Goal: Navigation & Orientation: Find specific page/section

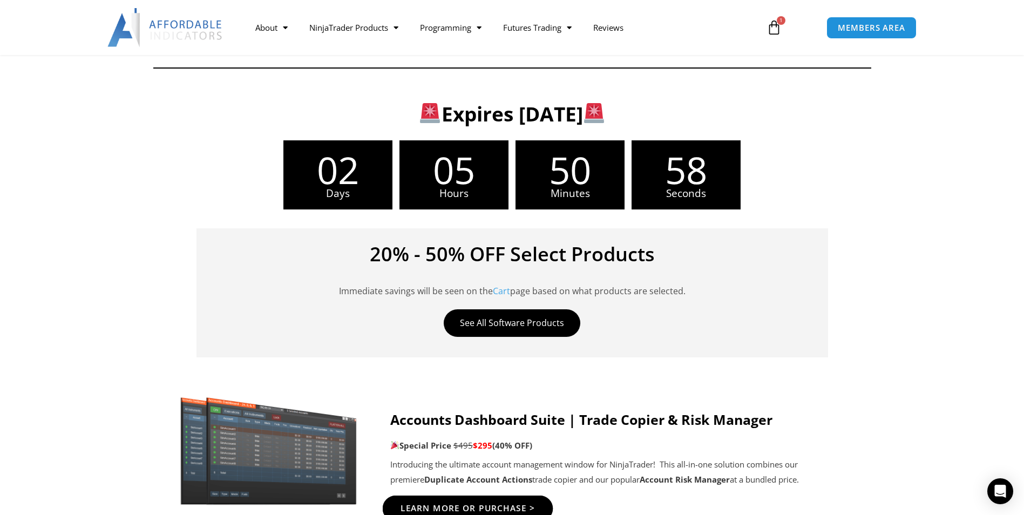
scroll to position [378, 0]
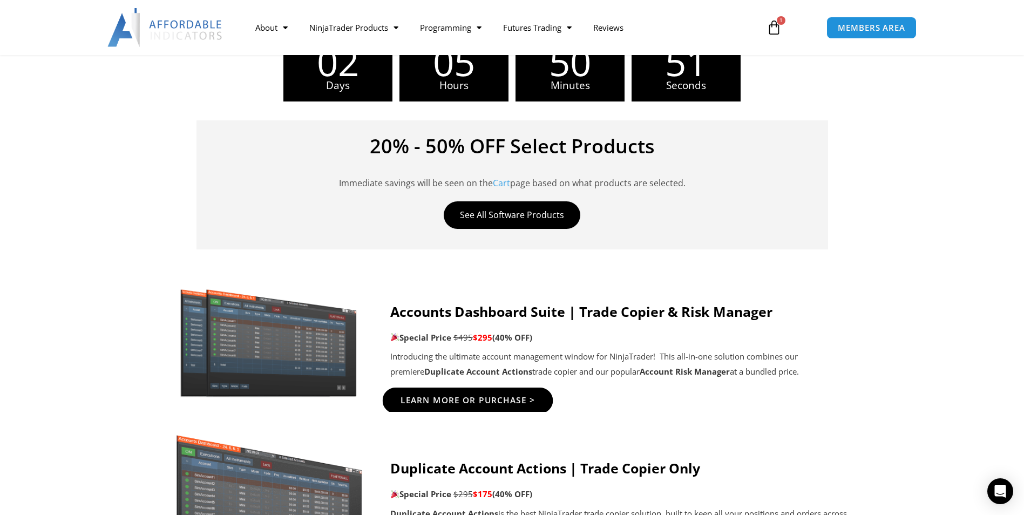
click at [468, 397] on span "Learn More Or Purchase >" at bounding box center [467, 401] width 135 height 8
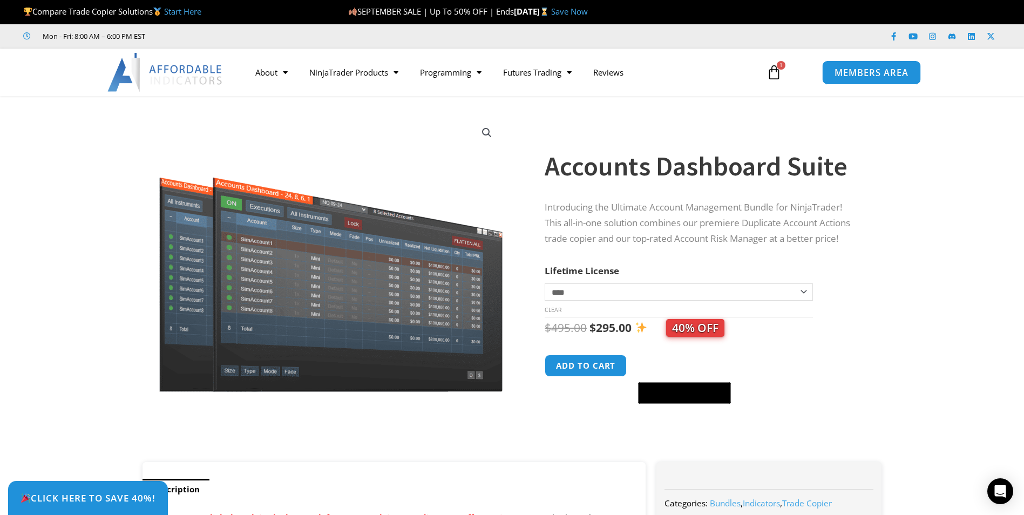
click at [843, 76] on span "MEMBERS AREA" at bounding box center [872, 72] width 74 height 9
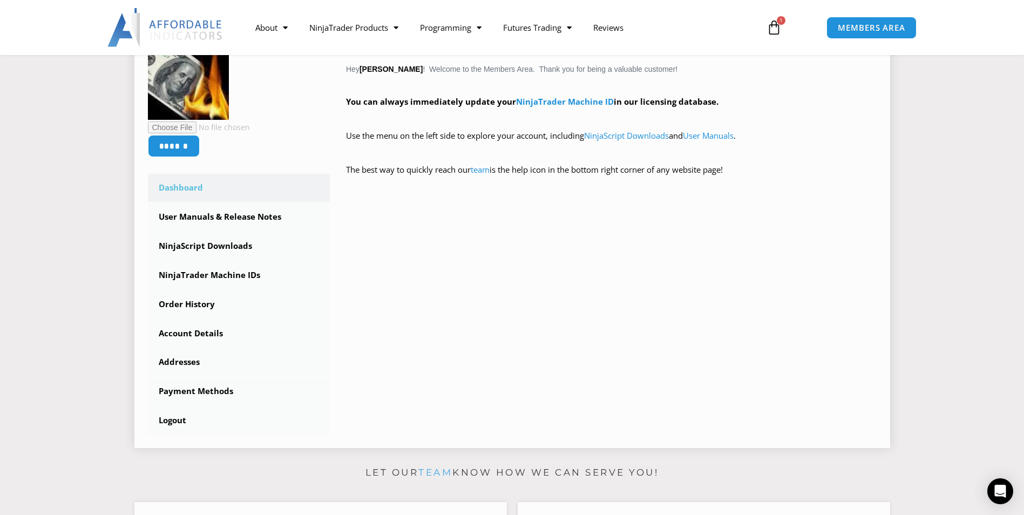
scroll to position [216, 0]
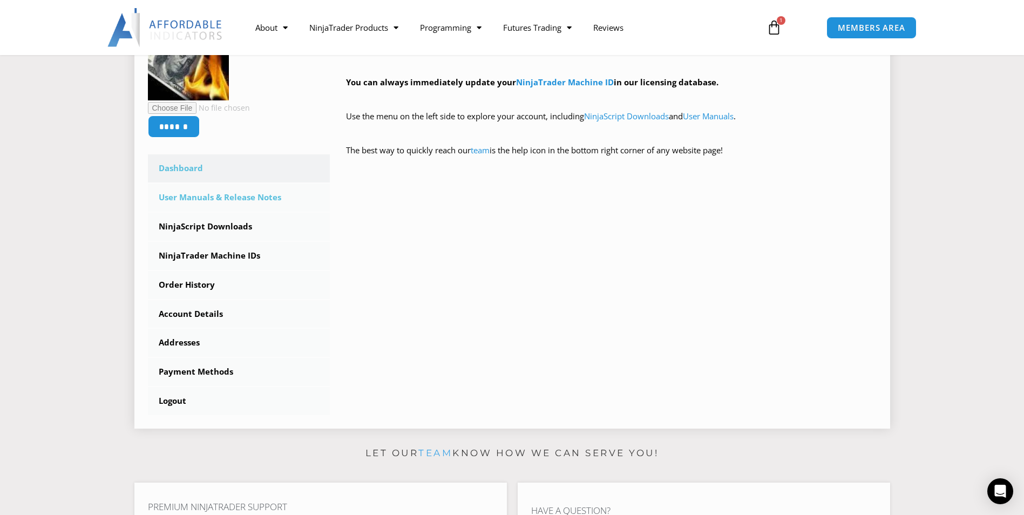
click at [203, 199] on link "User Manuals & Release Notes" at bounding box center [239, 198] width 183 height 28
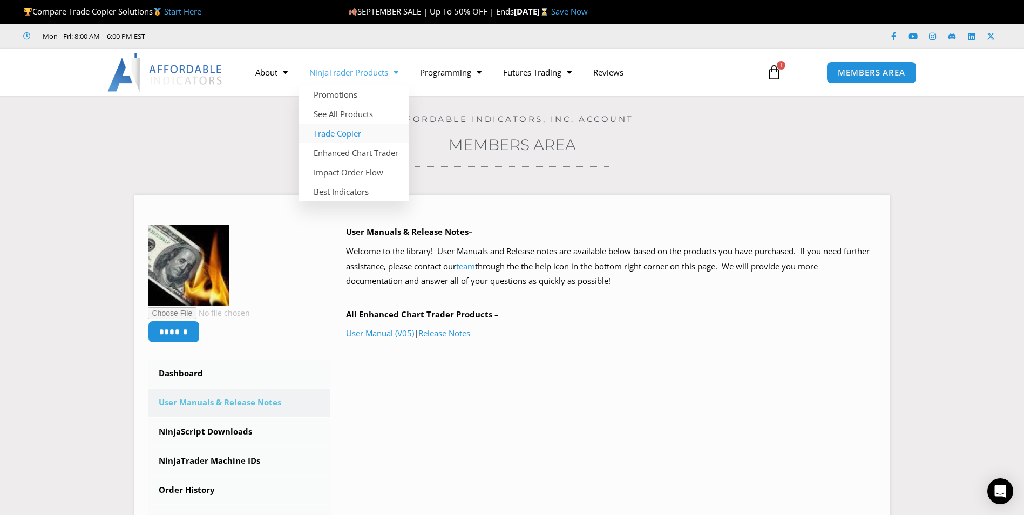
click at [348, 134] on link "Trade Copier" at bounding box center [354, 133] width 111 height 19
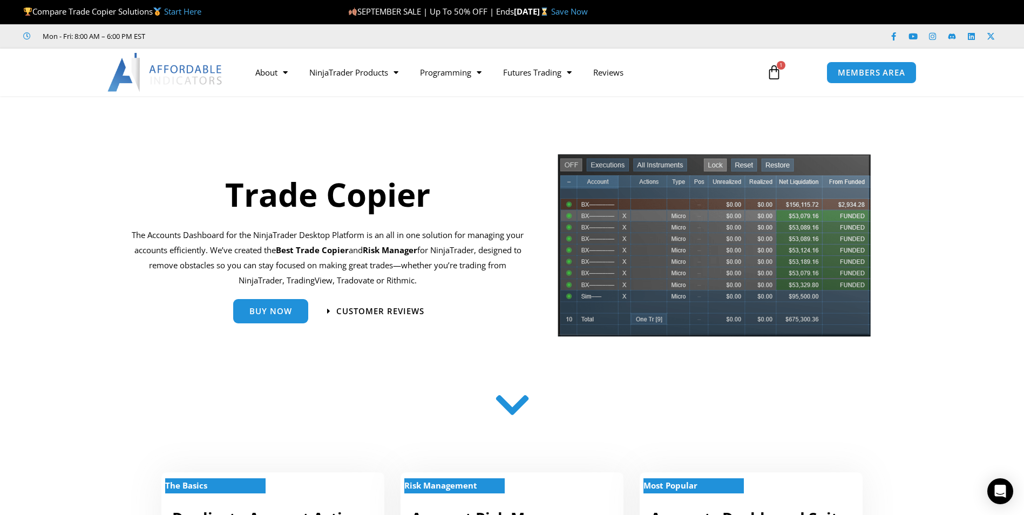
click at [773, 72] on icon at bounding box center [774, 72] width 15 height 15
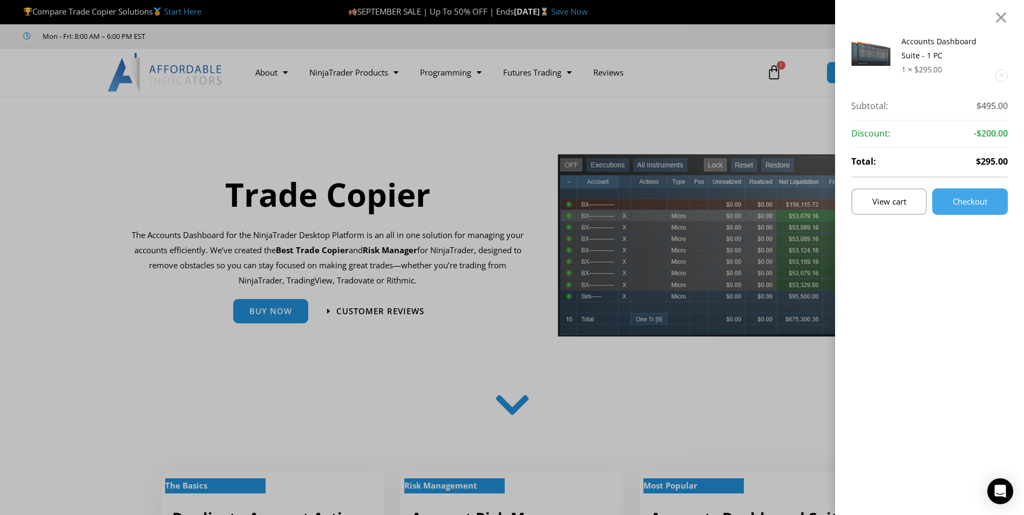
click at [657, 113] on div "Accounts Dashboard Suite - 1 PC 1 × $ 295.00 Subtotal: $ 495.00 Subtotal: $495.…" at bounding box center [512, 257] width 1024 height 515
